Goal: Check status: Check status

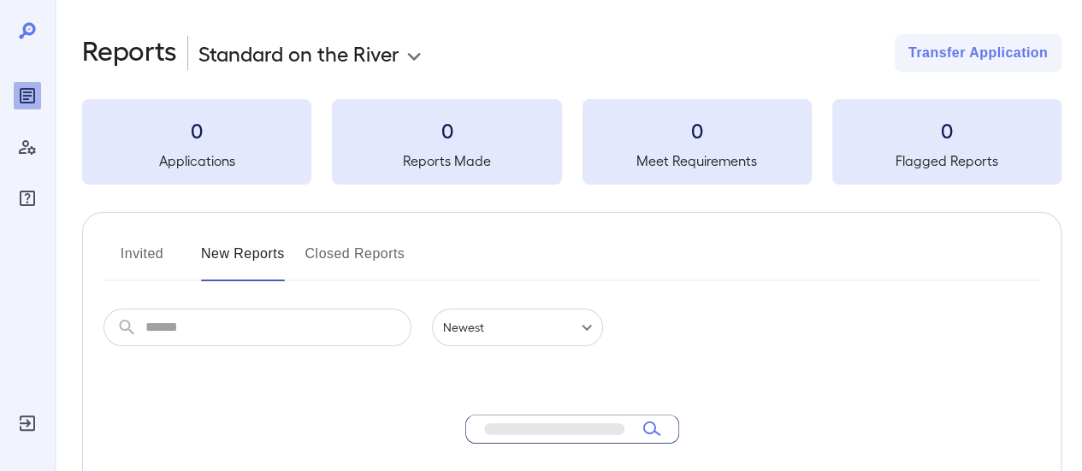
click at [33, 416] on div "Log Out" at bounding box center [27, 423] width 27 height 27
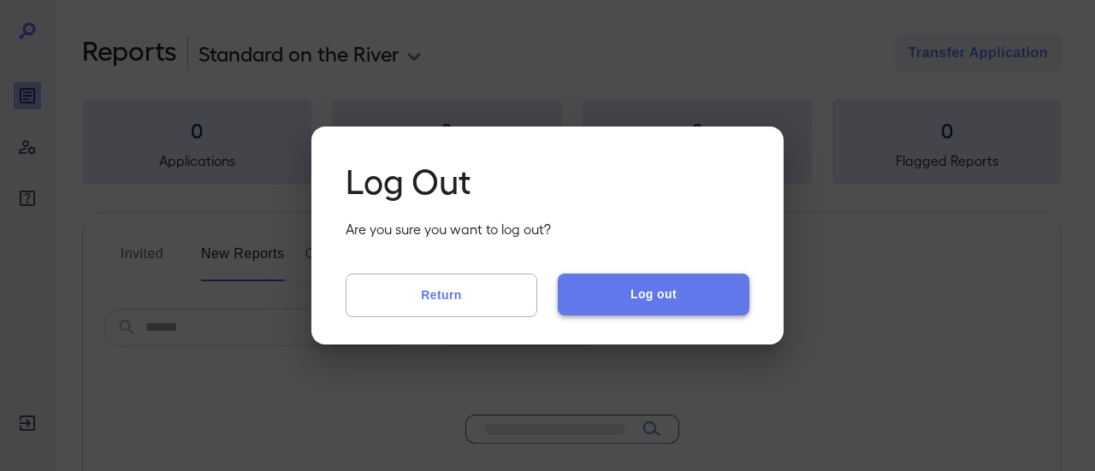
click at [692, 290] on button "Log out" at bounding box center [654, 294] width 192 height 41
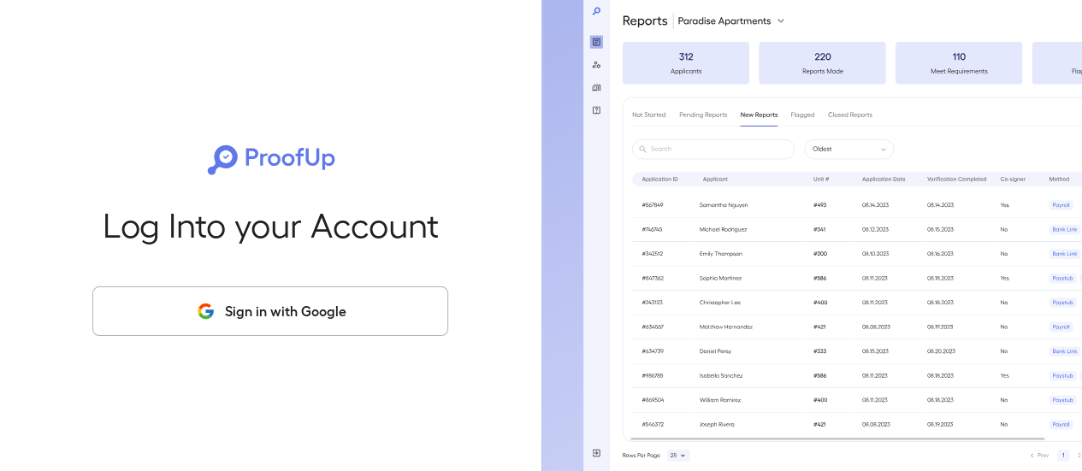
click at [421, 323] on button "Sign in with Google" at bounding box center [270, 312] width 356 height 50
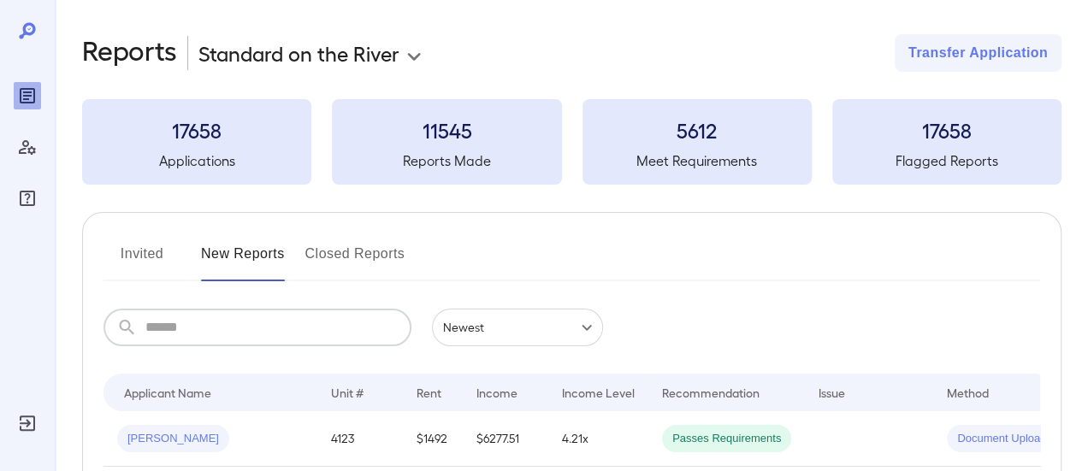
click at [306, 341] on input "text" at bounding box center [278, 328] width 266 height 38
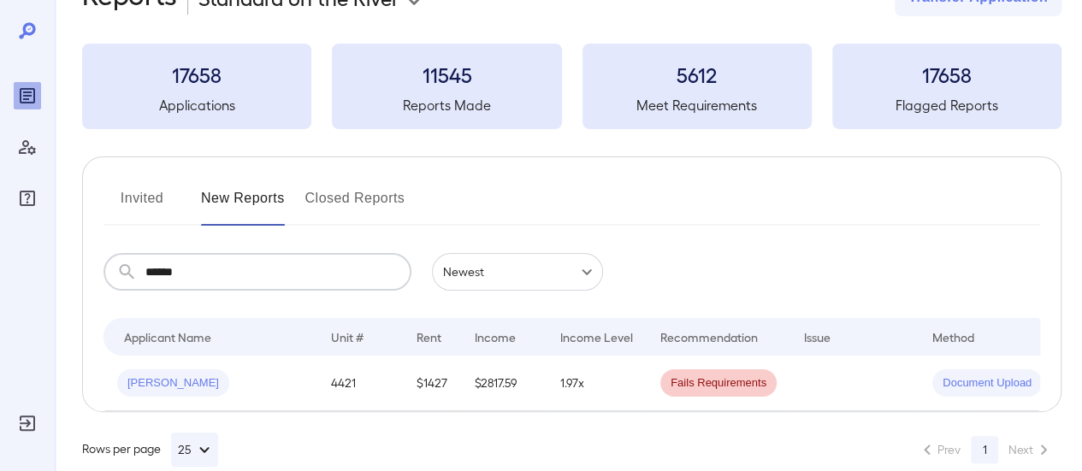
scroll to position [98, 0]
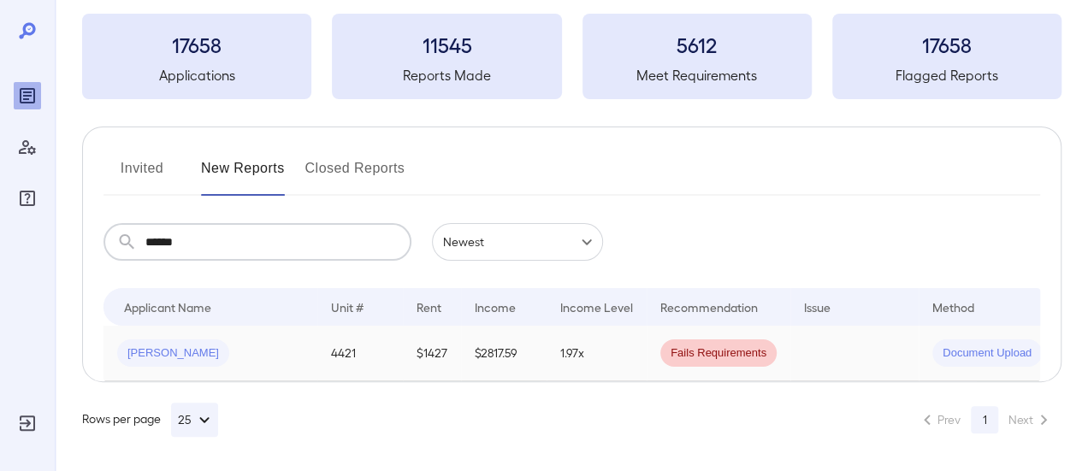
type input "******"
click at [501, 344] on td "$2817.59" at bounding box center [504, 354] width 86 height 56
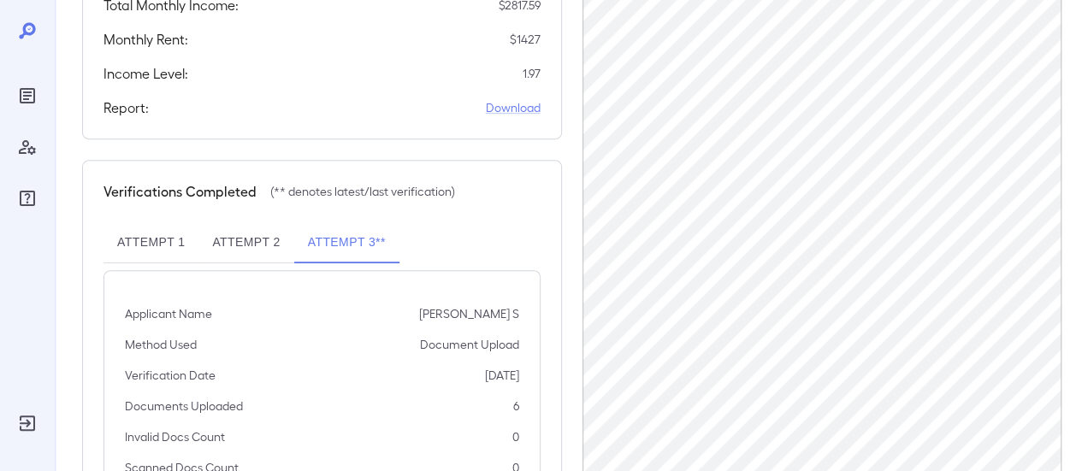
scroll to position [495, 0]
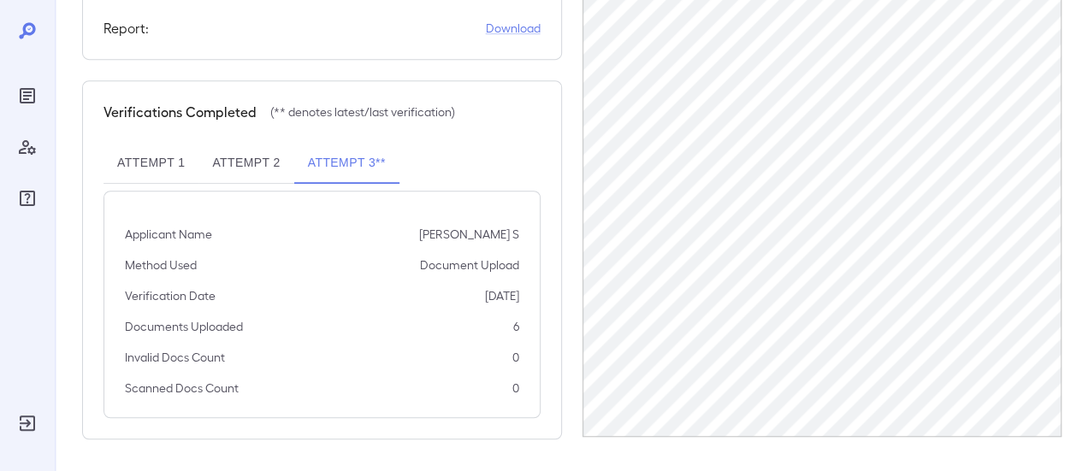
click at [255, 159] on button "Attempt 2" at bounding box center [245, 163] width 95 height 41
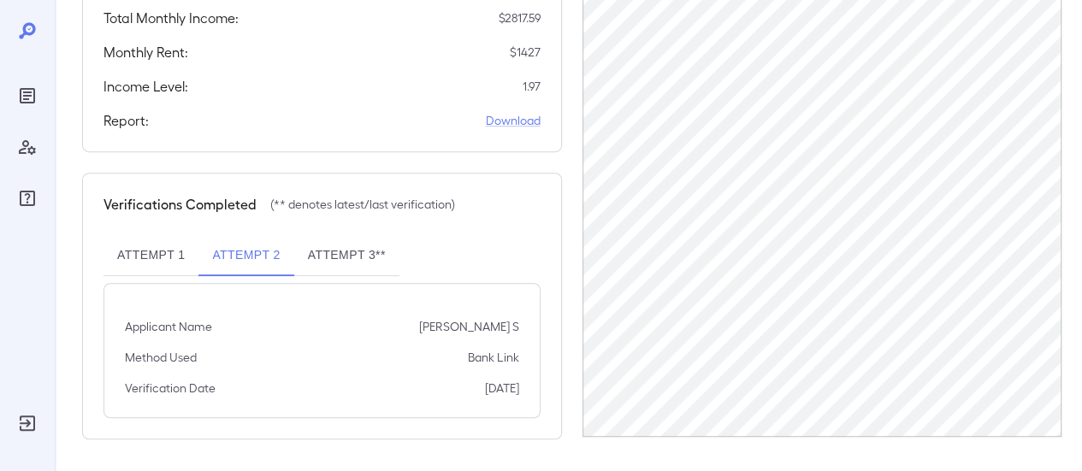
click at [363, 253] on button "Attempt 3**" at bounding box center [346, 255] width 105 height 41
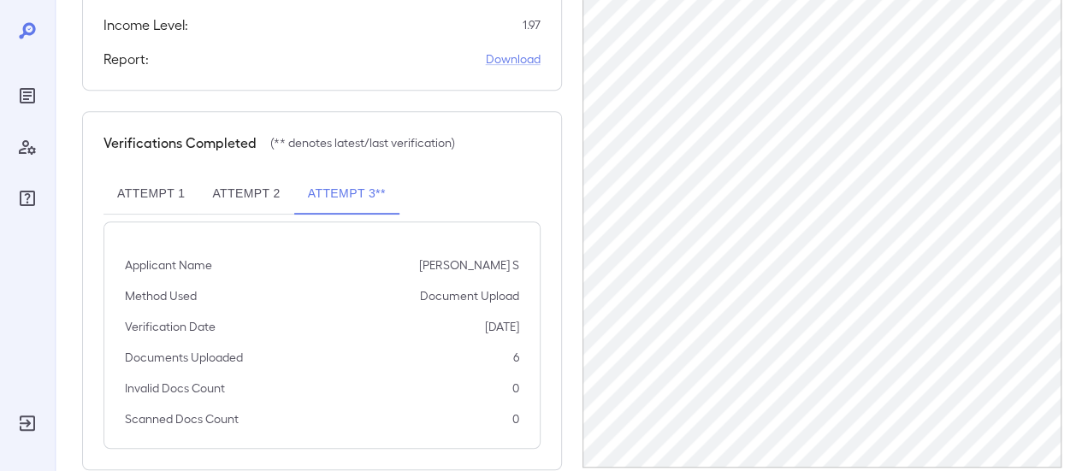
scroll to position [495, 0]
